Goal: Task Accomplishment & Management: Use online tool/utility

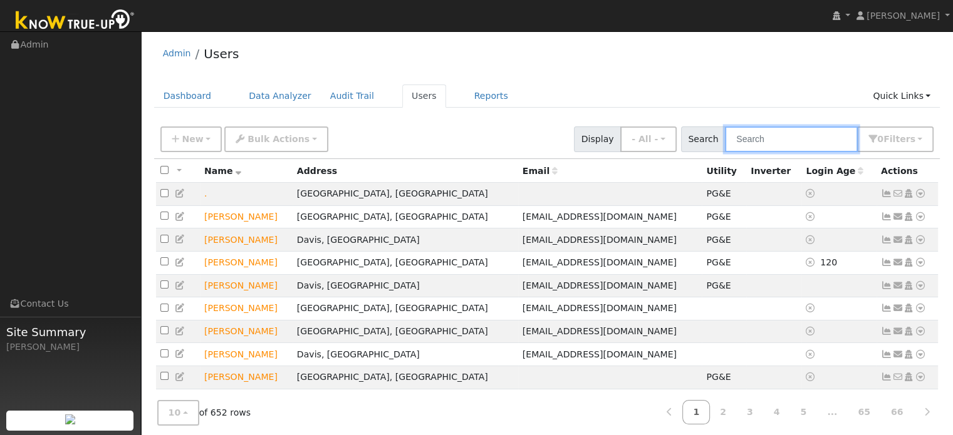
click at [821, 142] on input "text" at bounding box center [791, 140] width 133 height 26
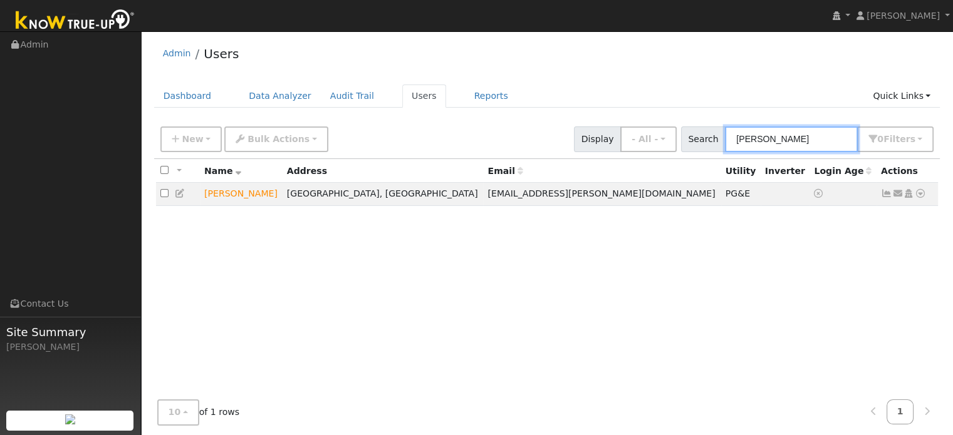
type input "tim mower"
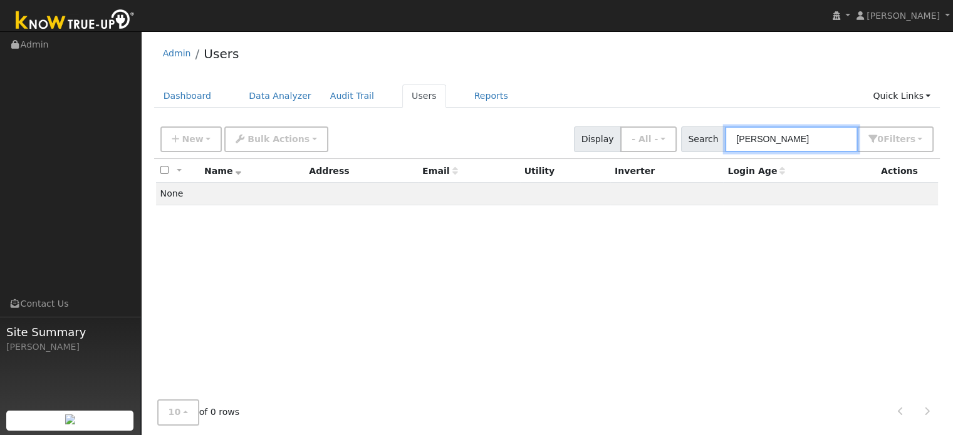
click at [782, 135] on input "tim mower" at bounding box center [791, 140] width 133 height 26
drag, startPoint x: 789, startPoint y: 135, endPoint x: 717, endPoint y: 135, distance: 72.7
click at [717, 135] on div "Search tim mower 0 Filter s My accounts Role Show - All - Show Leads Admin Bill…" at bounding box center [807, 140] width 253 height 26
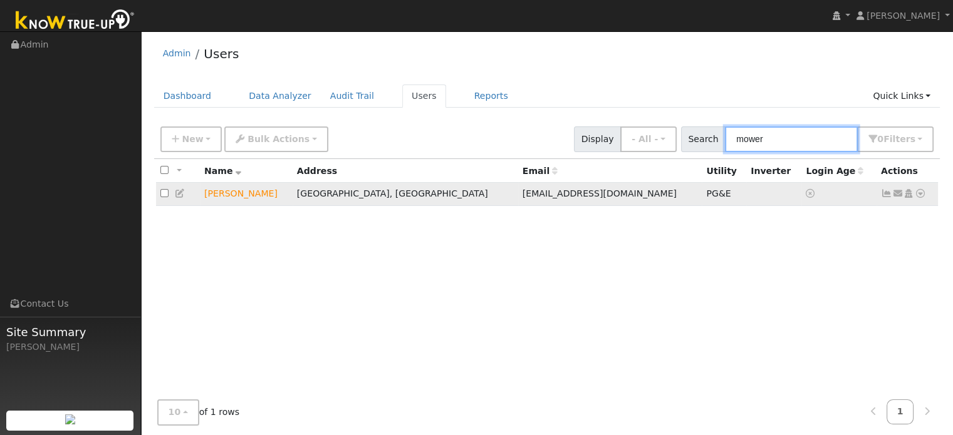
type input "mower"
click at [922, 198] on icon at bounding box center [920, 193] width 11 height 9
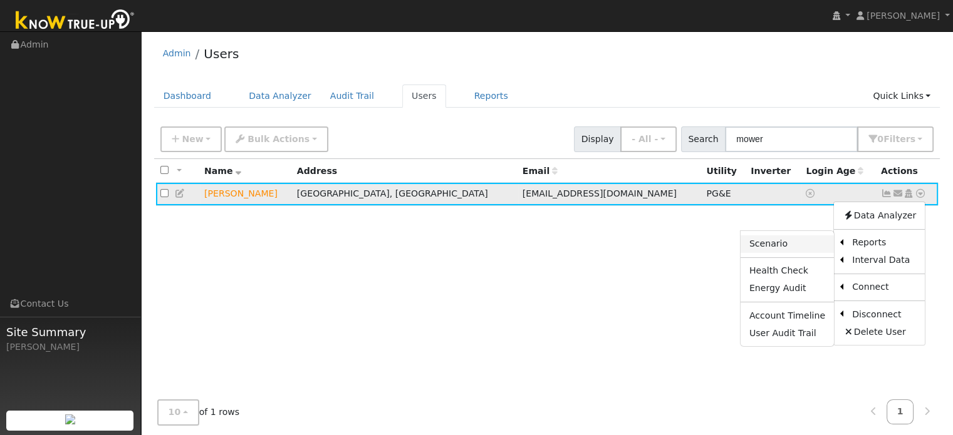
click at [799, 250] on link "Scenario" at bounding box center [786, 245] width 93 height 18
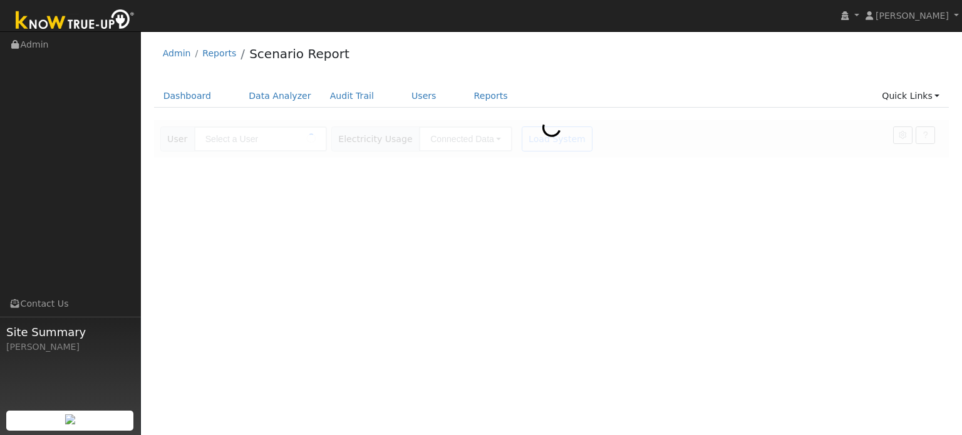
type input "[PERSON_NAME]"
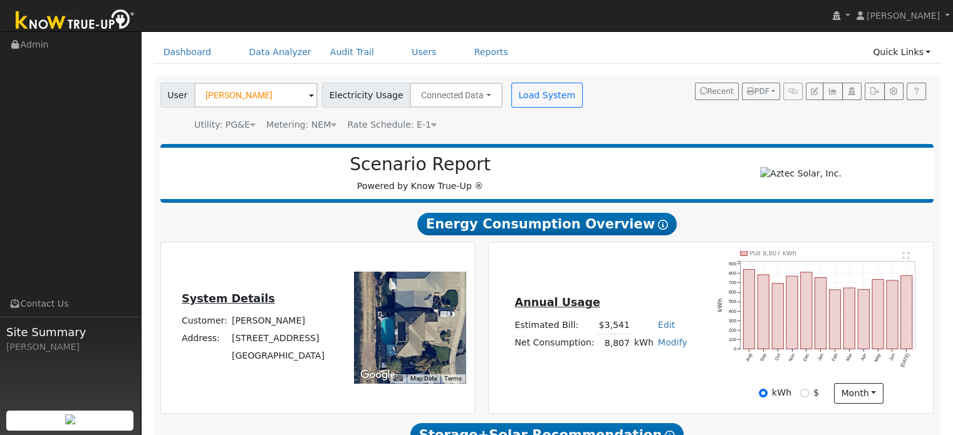
scroll to position [63, 0]
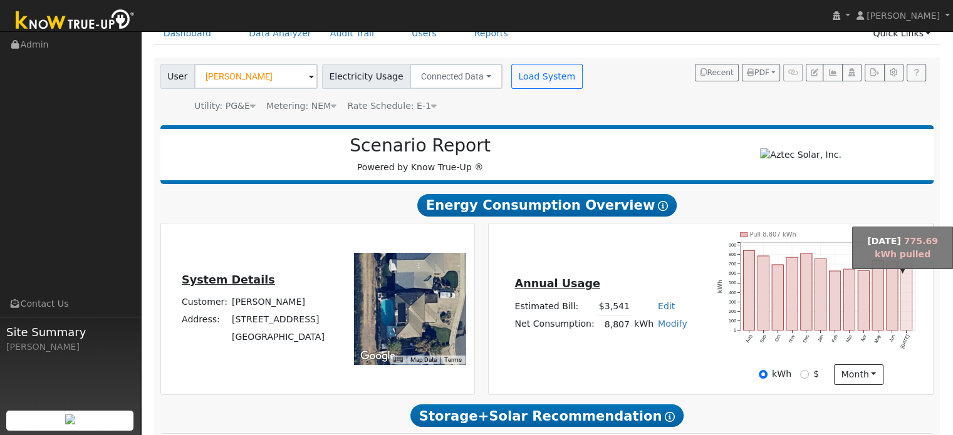
click at [910, 309] on rect "onclick=""" at bounding box center [906, 293] width 11 height 73
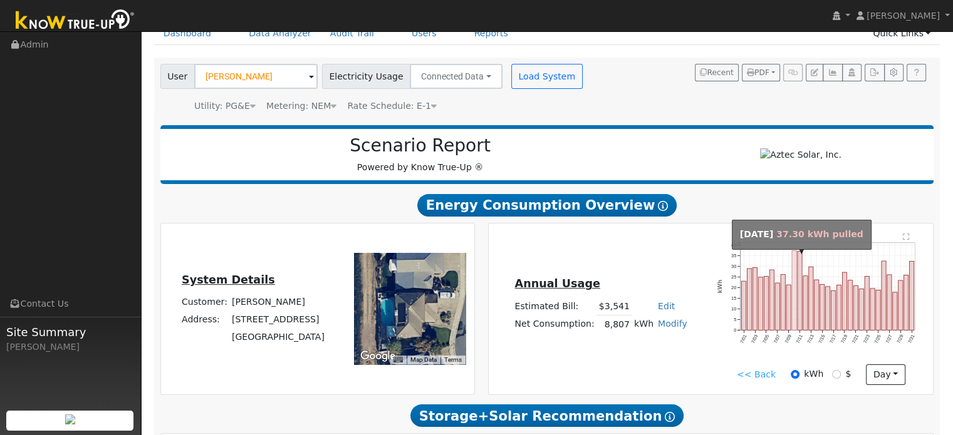
click at [794, 293] on rect "onclick=""" at bounding box center [794, 291] width 4 height 80
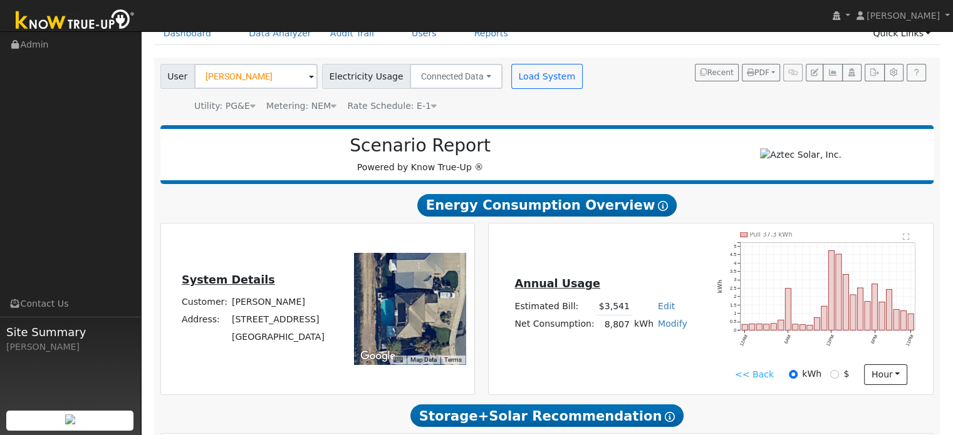
click at [757, 380] on link "<< Back" at bounding box center [754, 374] width 39 height 13
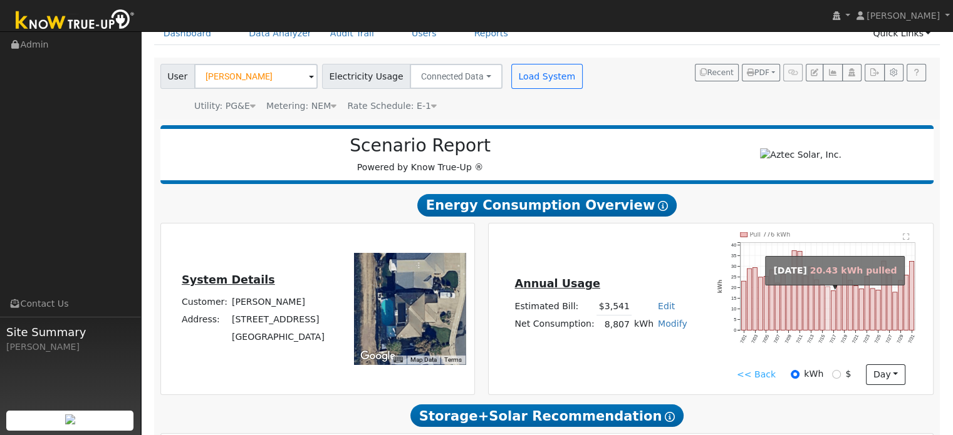
click at [826, 301] on rect "onclick=""" at bounding box center [828, 309] width 4 height 44
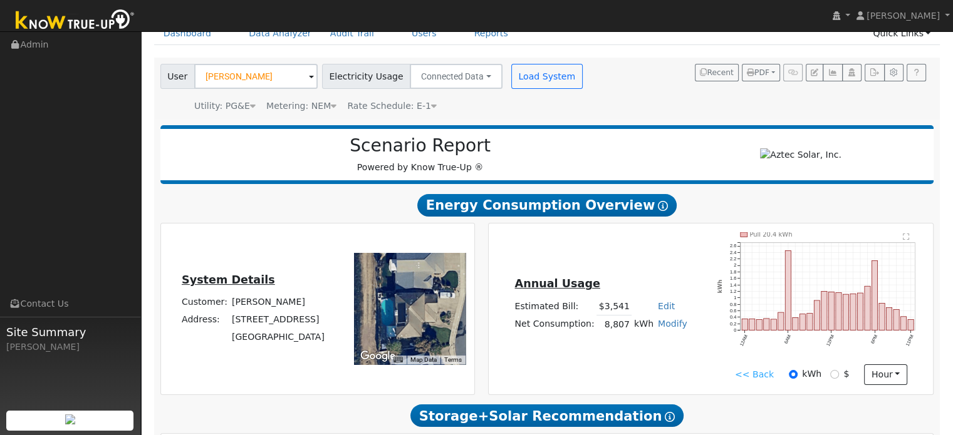
click at [757, 376] on link "<< Back" at bounding box center [754, 374] width 39 height 13
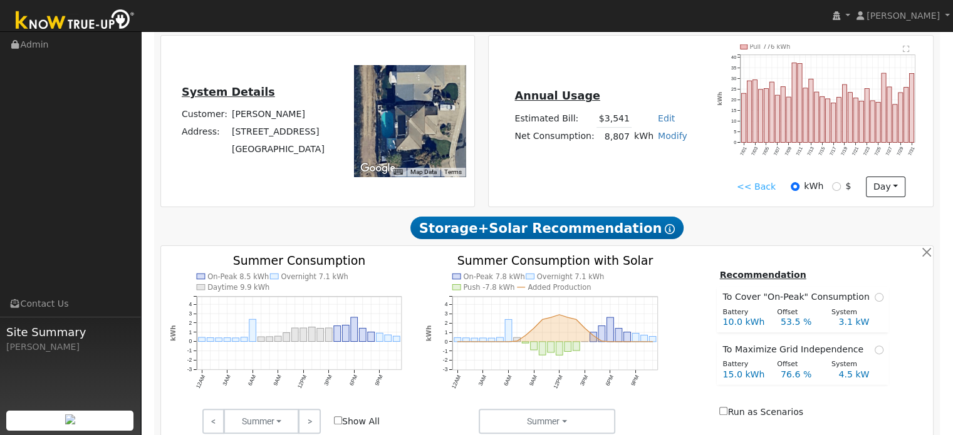
scroll to position [313, 0]
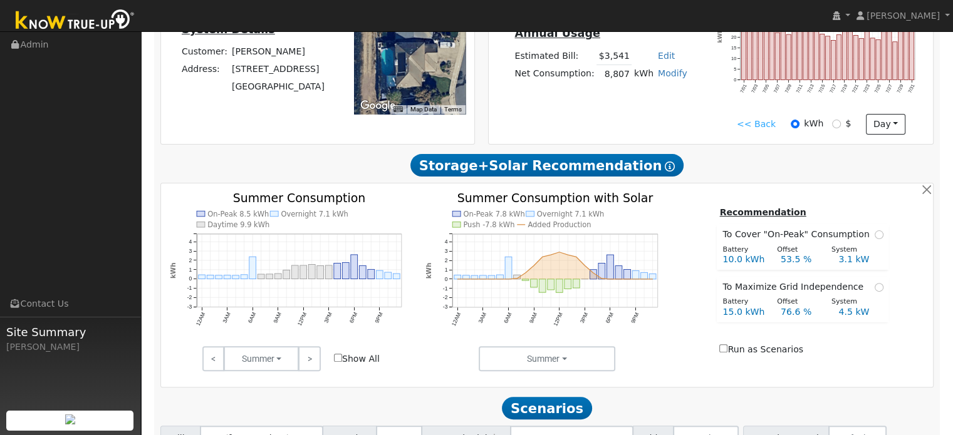
click at [321, 219] on text "Overnight 7.1 kWh" at bounding box center [314, 214] width 67 height 9
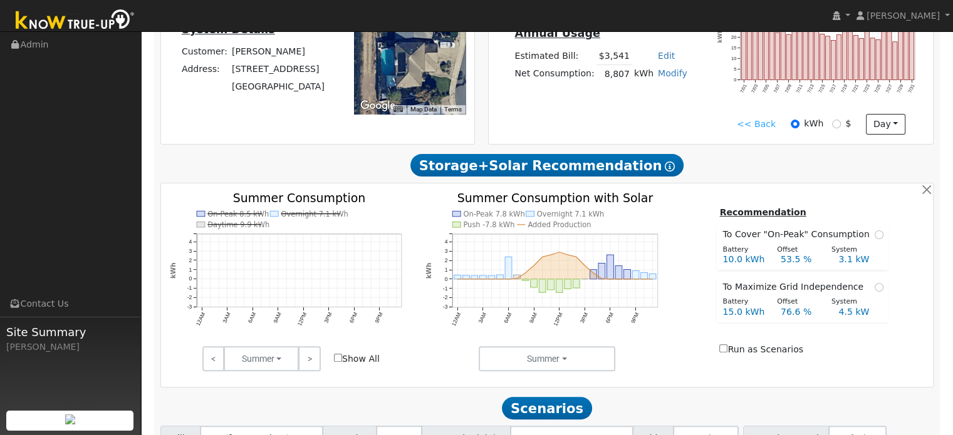
click at [371, 227] on icon "On-Peak 8.5 kWh Overnight 7.1 kWh Daytime 9.9 kWh 12AM 3AM 6AM 9AM 12PM 3PM 6PM…" at bounding box center [291, 276] width 243 height 169
click at [301, 219] on text "Overnight 7.1 kWh" at bounding box center [314, 214] width 67 height 9
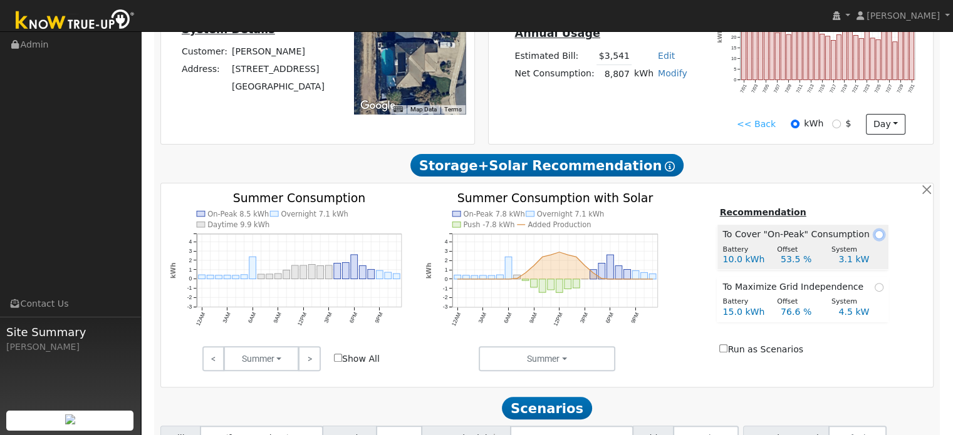
click at [874, 239] on input "radio" at bounding box center [878, 235] width 9 height 9
radio input "true"
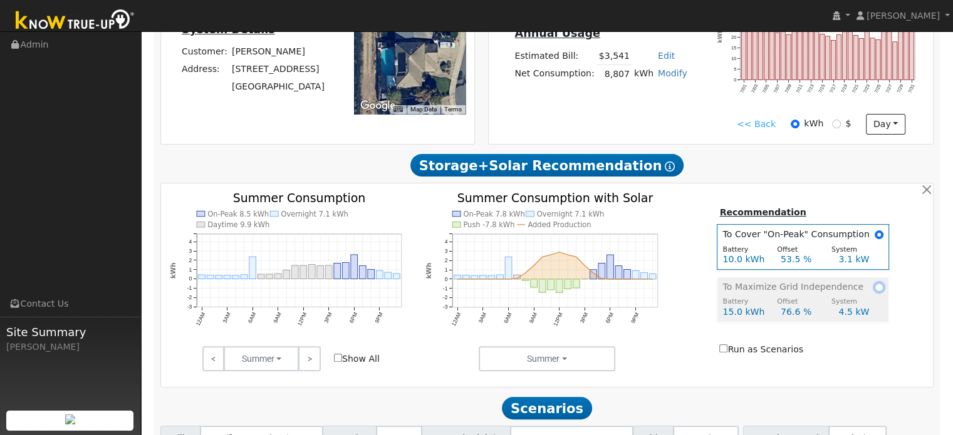
click at [876, 291] on input "radio" at bounding box center [878, 287] width 9 height 9
radio input "true"
radio input "false"
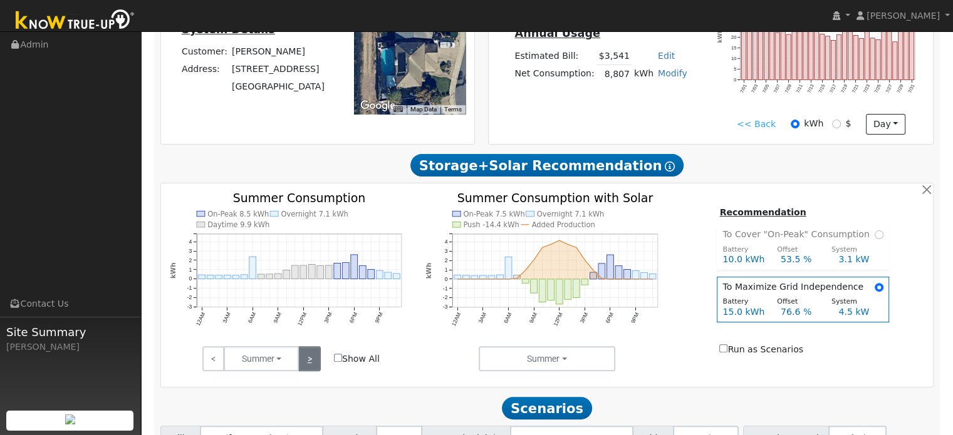
click at [314, 357] on link ">" at bounding box center [309, 358] width 22 height 25
click at [313, 357] on link ">" at bounding box center [309, 358] width 22 height 25
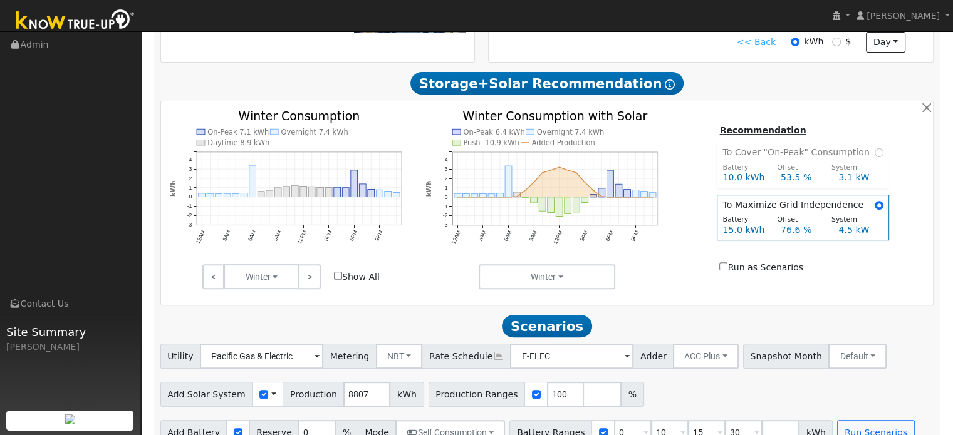
scroll to position [423, 0]
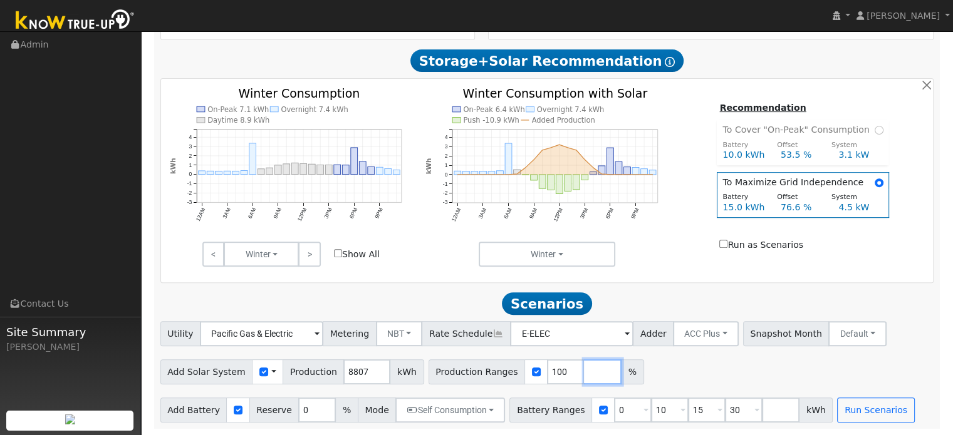
click at [584, 375] on input "number" at bounding box center [603, 372] width 38 height 25
type input "77"
type input "100"
click at [621, 373] on input "number" at bounding box center [640, 372] width 38 height 25
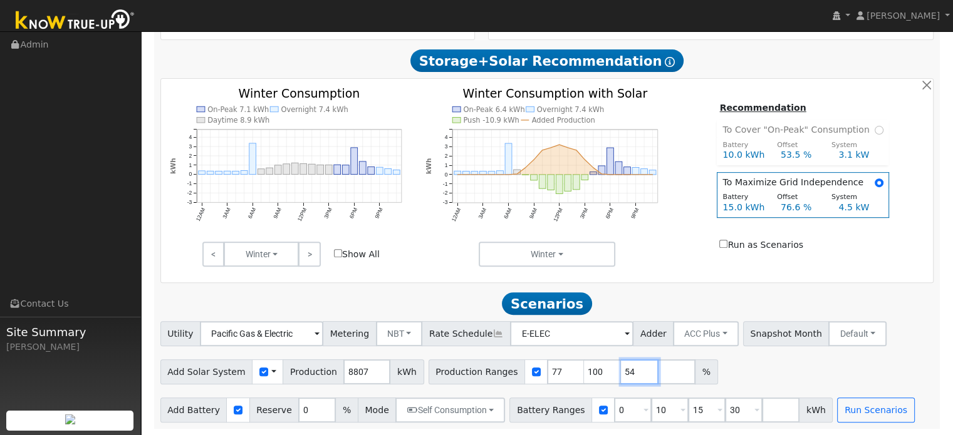
type input "54"
type input "77"
type input "100"
click at [716, 378] on div "Add Solar System Use CSV Data Production 8807 kWh Production Ranges 54 77 100 %" at bounding box center [547, 369] width 778 height 29
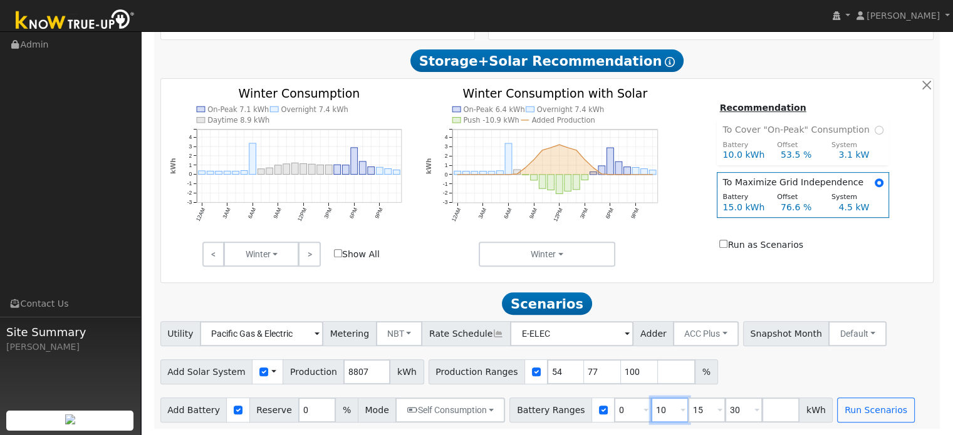
click at [651, 411] on input "10" at bounding box center [670, 410] width 38 height 25
click at [725, 403] on input "30" at bounding box center [744, 410] width 38 height 25
type input "3"
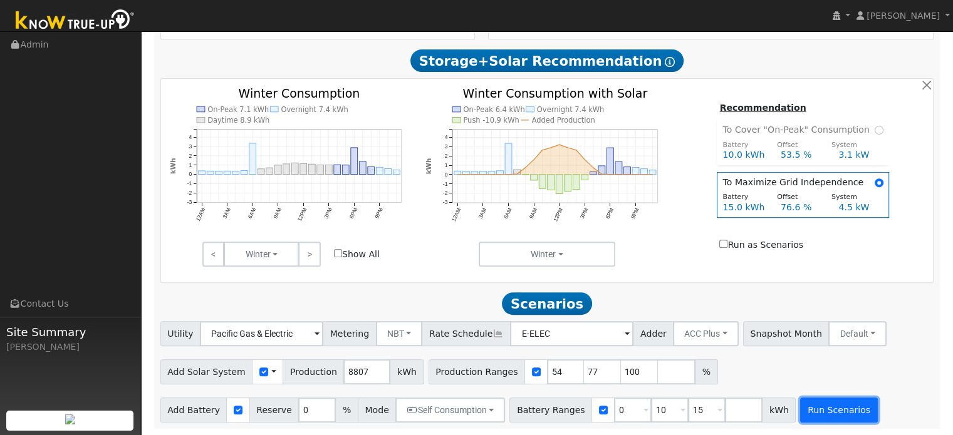
click at [803, 405] on button "Run Scenarios" at bounding box center [838, 410] width 77 height 25
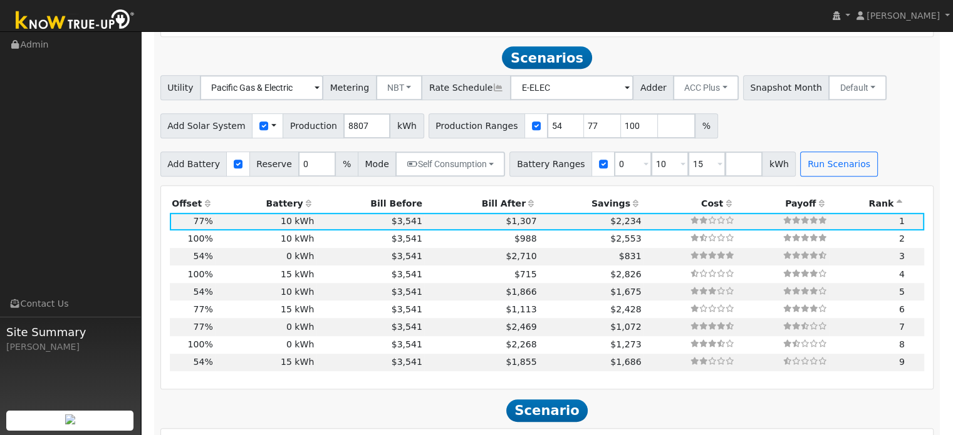
scroll to position [677, 0]
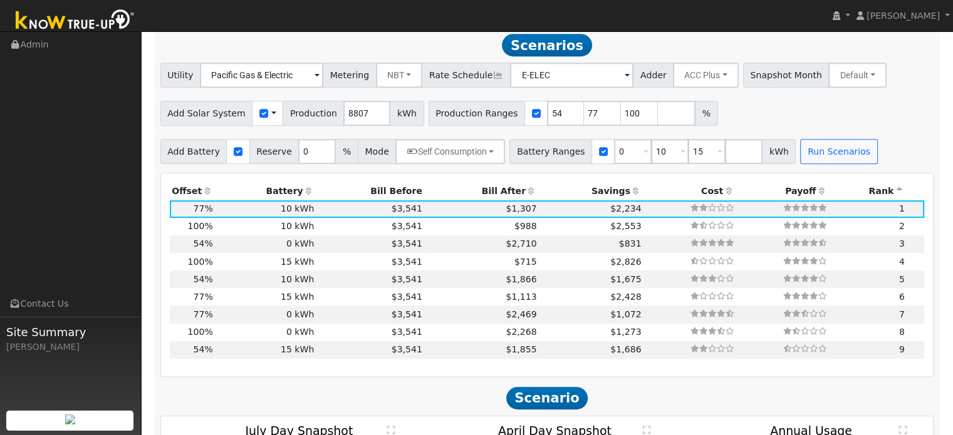
click at [491, 197] on th "Bill After" at bounding box center [481, 191] width 115 height 18
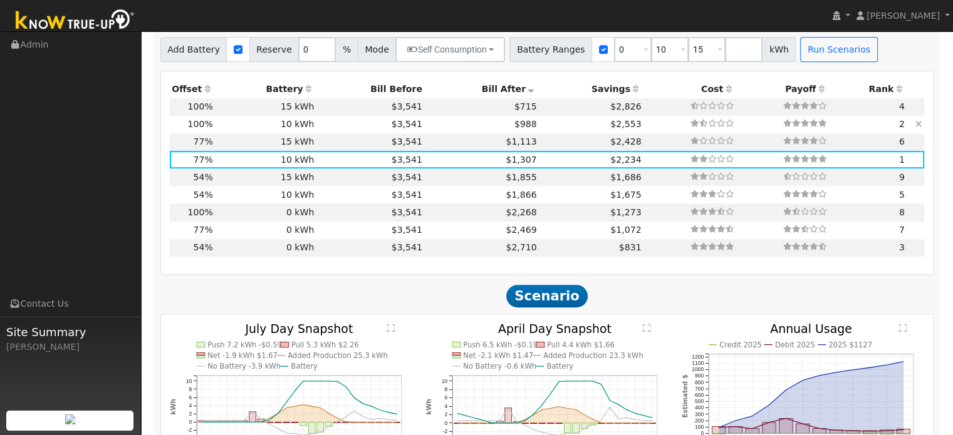
scroll to position [739, 0]
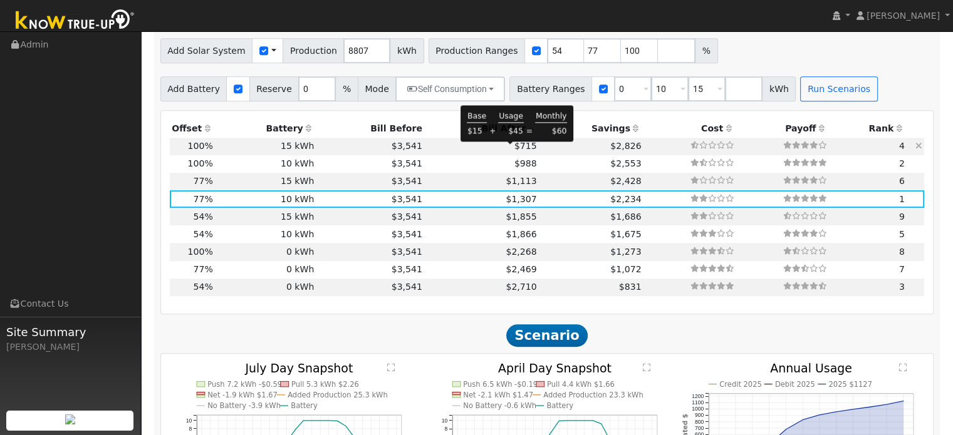
click at [514, 151] on span "$715" at bounding box center [525, 146] width 23 height 10
type input "5.9"
type input "$20,550"
type input "$18,000"
type input "$11,565"
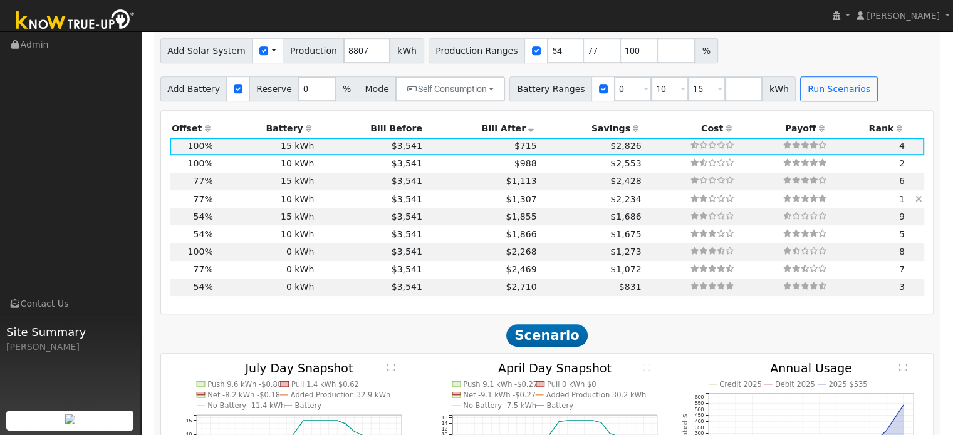
click at [451, 207] on td "$1,307" at bounding box center [481, 199] width 115 height 18
type input "4.5"
type input "$15,822"
type input "$12,000"
type input "$8,347"
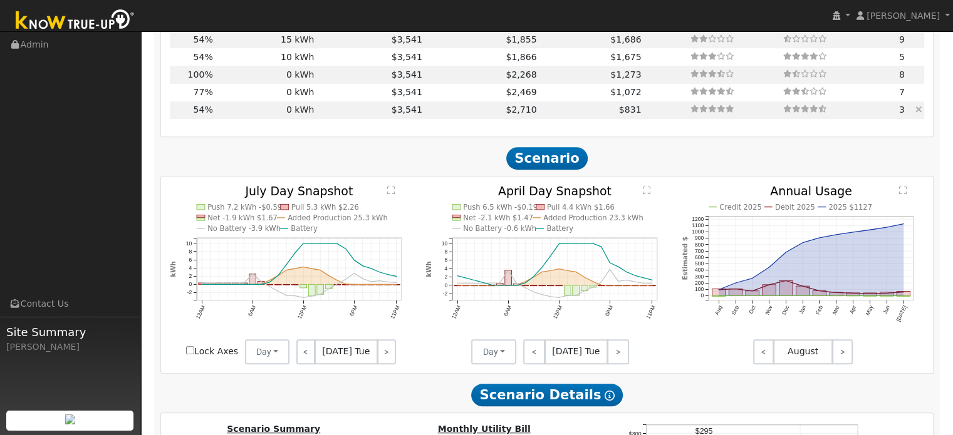
scroll to position [927, 0]
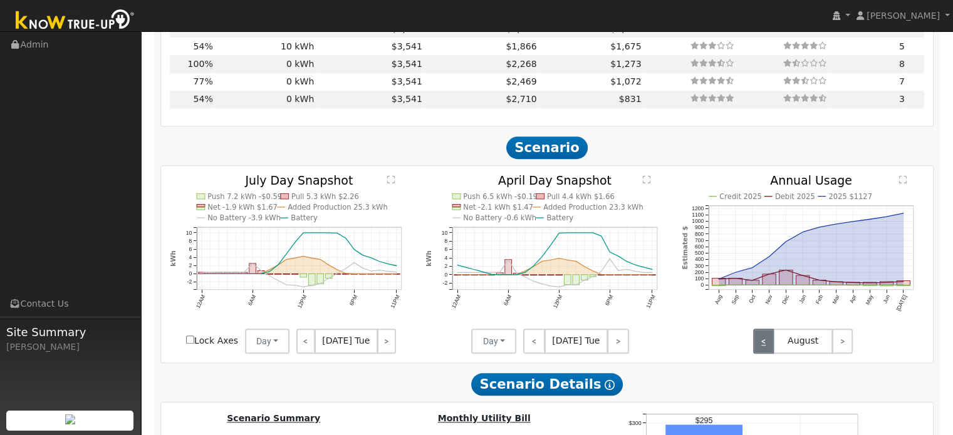
click at [764, 338] on link "<" at bounding box center [763, 341] width 21 height 25
click at [764, 340] on link "<" at bounding box center [763, 341] width 21 height 25
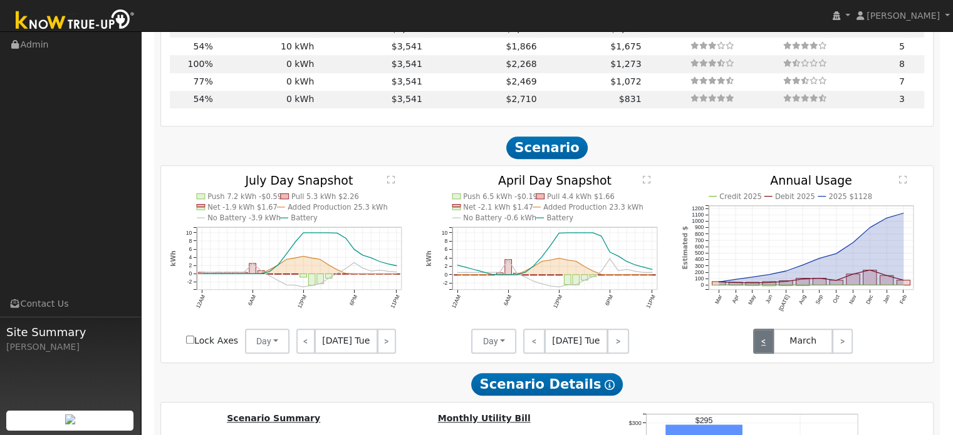
click at [764, 340] on link "<" at bounding box center [763, 341] width 21 height 25
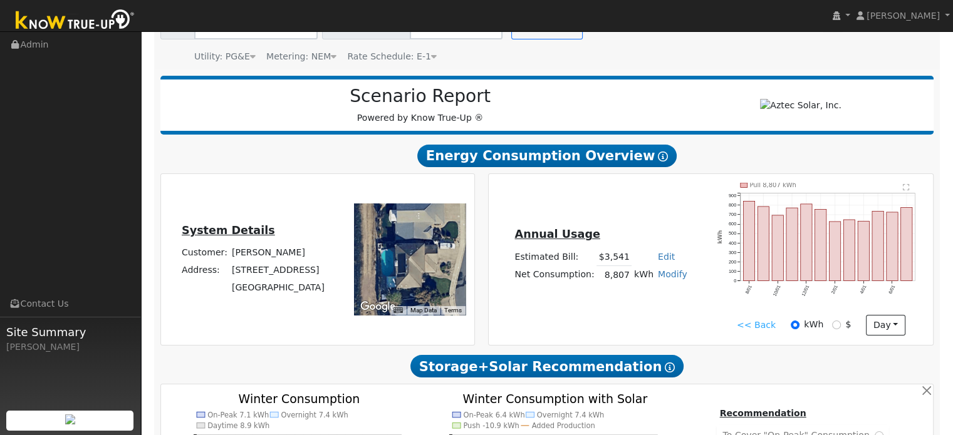
scroll to position [50, 0]
